Goal: Task Accomplishment & Management: Use online tool/utility

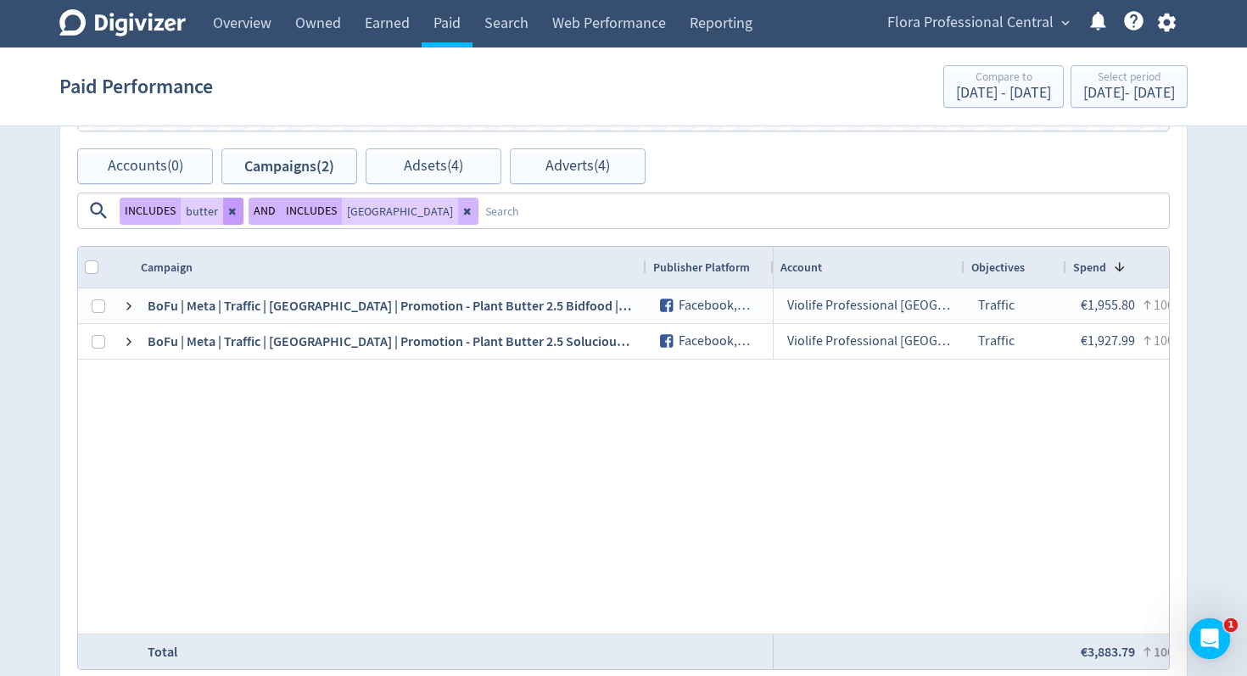
drag, startPoint x: 981, startPoint y: 161, endPoint x: 813, endPoint y: 171, distance: 168.3
click at [473, 206] on icon at bounding box center [468, 211] width 10 height 10
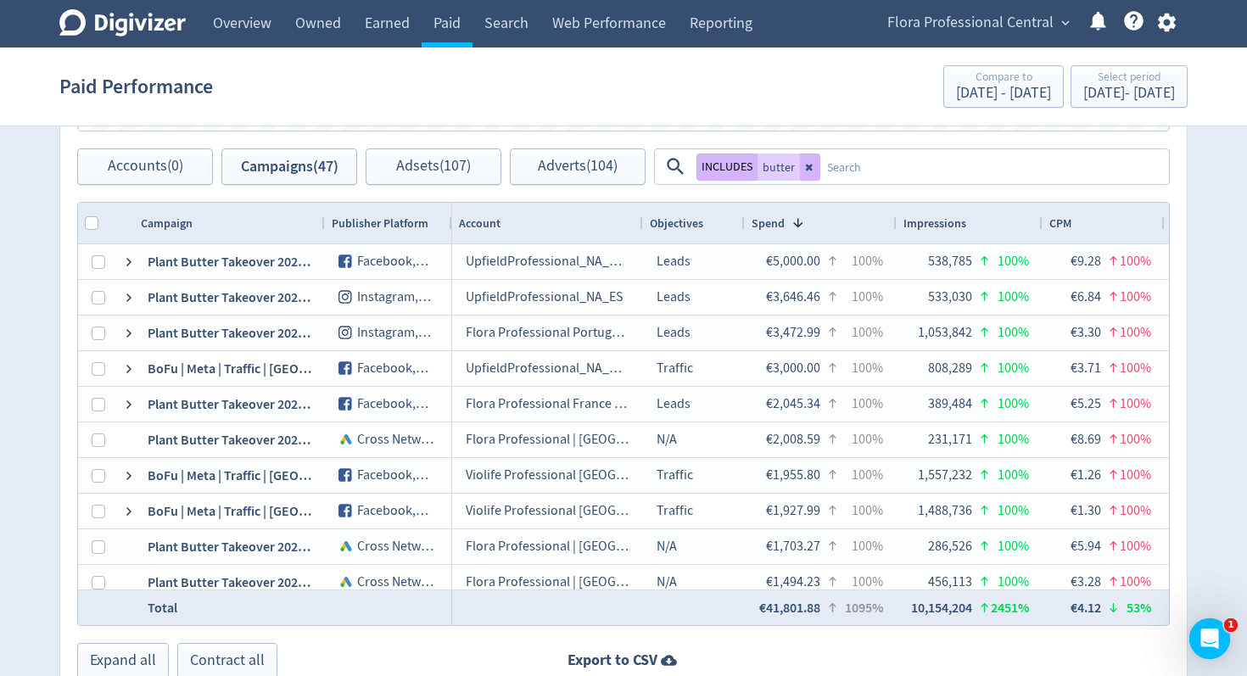
drag, startPoint x: 812, startPoint y: 171, endPoint x: 780, endPoint y: 115, distance: 64.6
click at [812, 171] on icon at bounding box center [810, 167] width 10 height 10
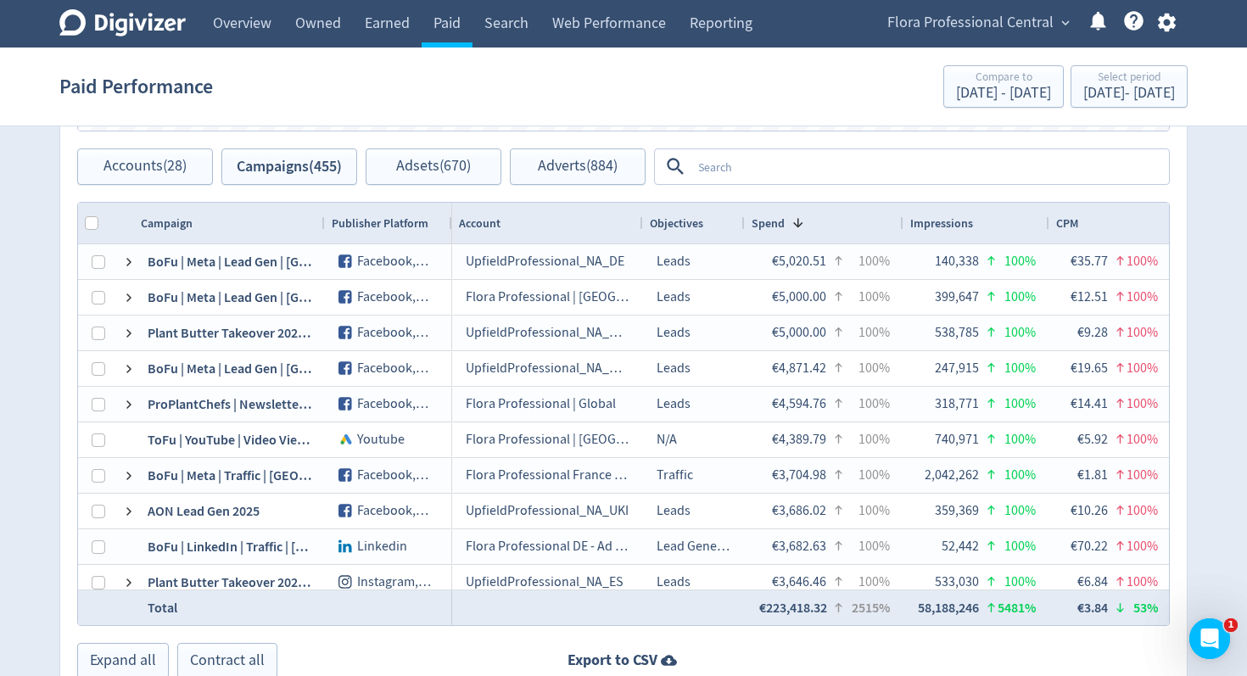
click at [782, 165] on textarea at bounding box center [929, 166] width 476 height 31
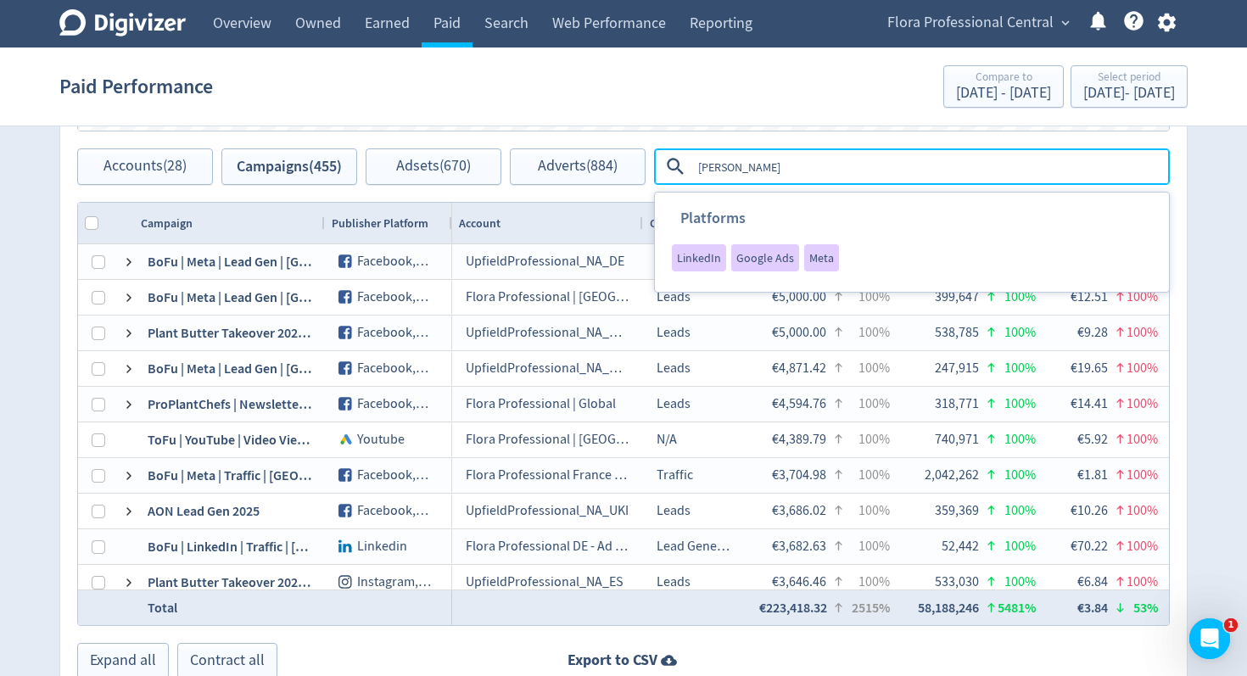
type textarea "[GEOGRAPHIC_DATA]"
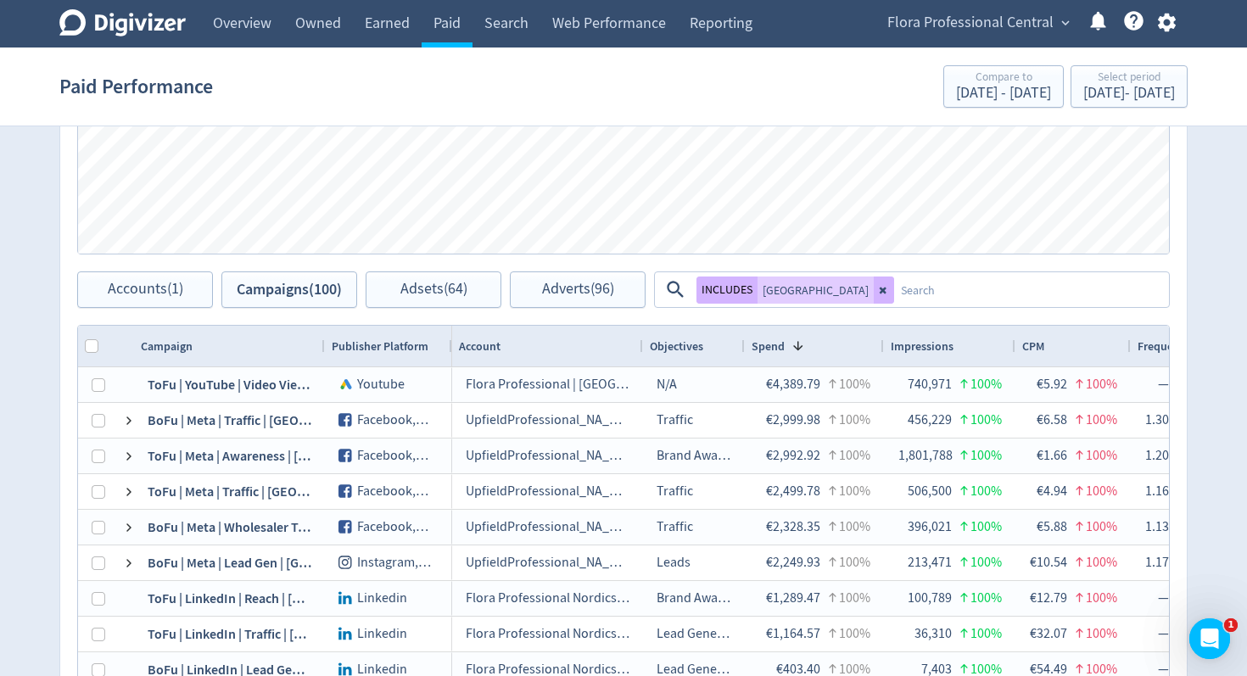
scroll to position [864, 0]
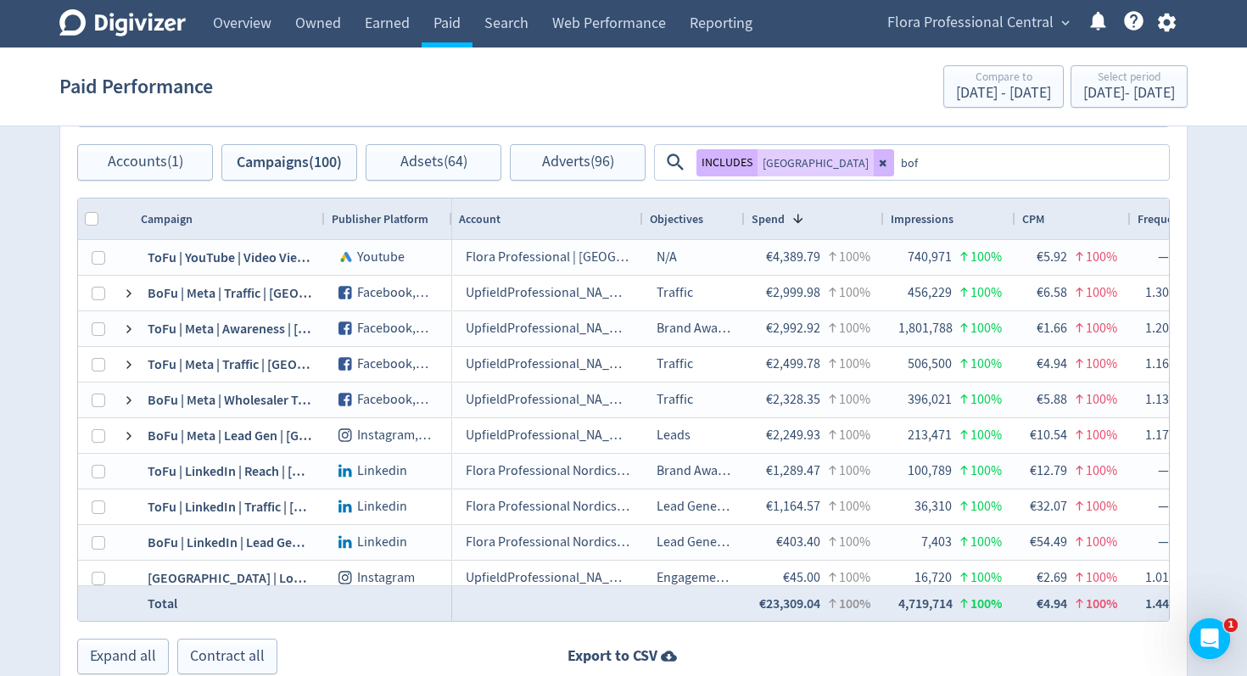
type textarea "bofu"
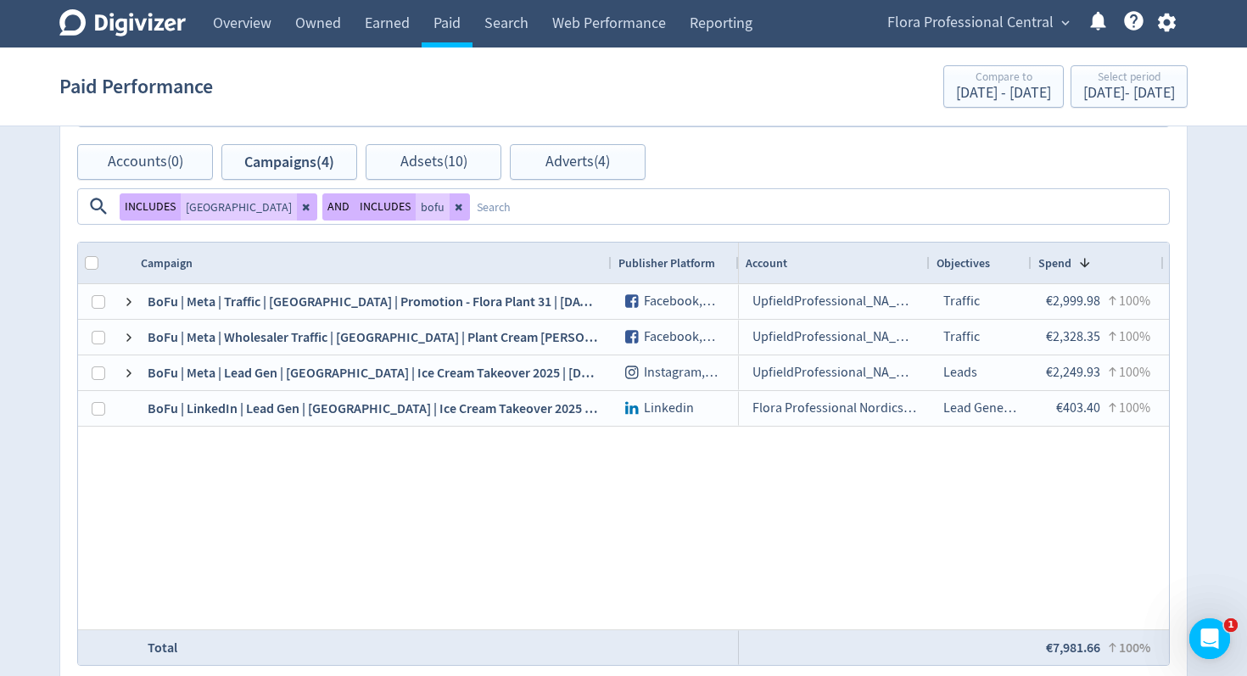
drag, startPoint x: 399, startPoint y: 224, endPoint x: 608, endPoint y: 221, distance: 209.5
click at [608, 243] on div at bounding box center [610, 263] width 7 height 41
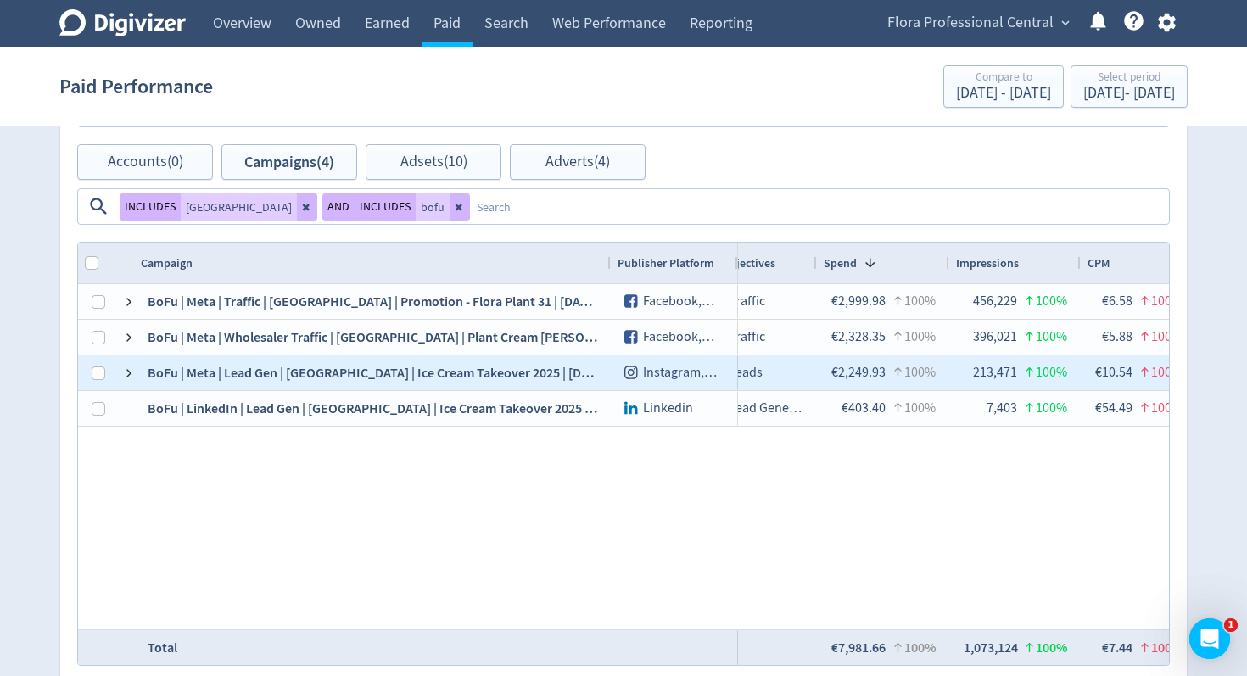
scroll to position [0, 0]
